Goal: Find specific page/section: Find specific page/section

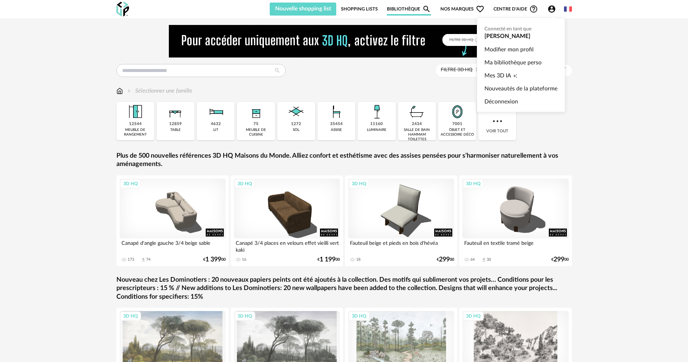
click at [554, 7] on icon "Account Circle icon" at bounding box center [551, 8] width 7 height 7
click at [504, 71] on span "Mes 3D IA" at bounding box center [498, 75] width 27 height 13
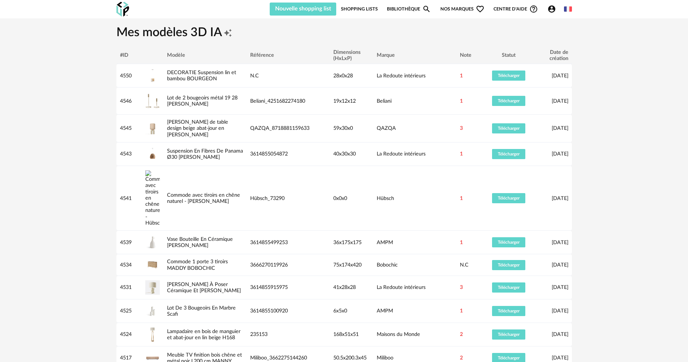
click at [122, 12] on img at bounding box center [122, 9] width 13 height 15
